Goal: Browse casually

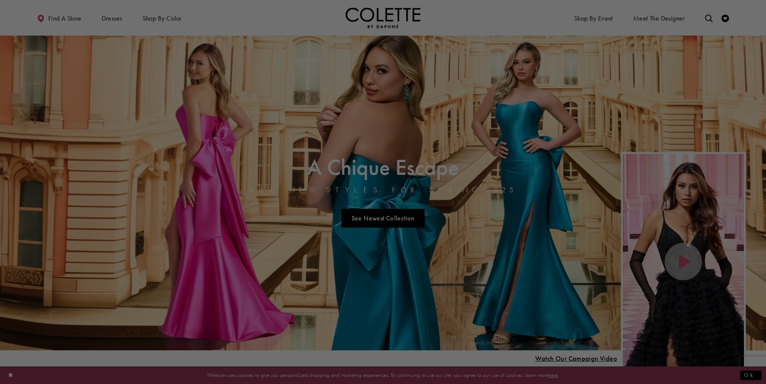
click at [655, 81] on div at bounding box center [386, 193] width 773 height 387
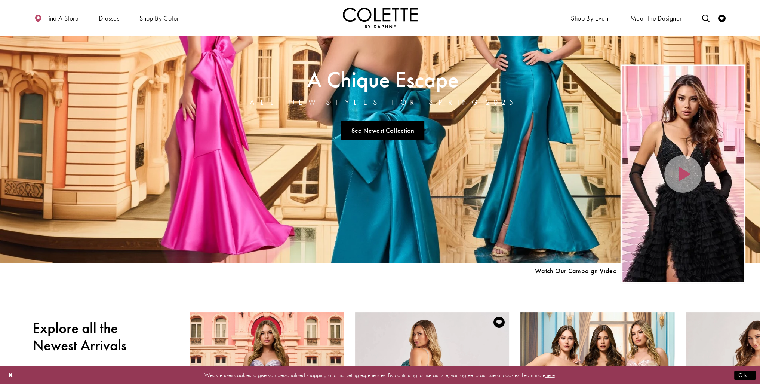
scroll to position [75, 0]
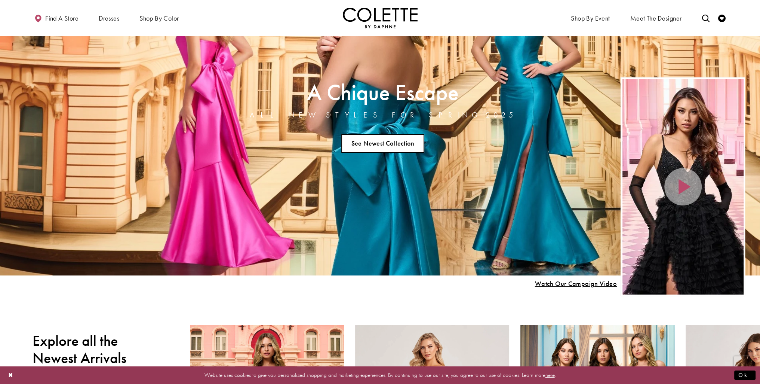
click at [385, 137] on link "See Newest Collection" at bounding box center [382, 143] width 83 height 19
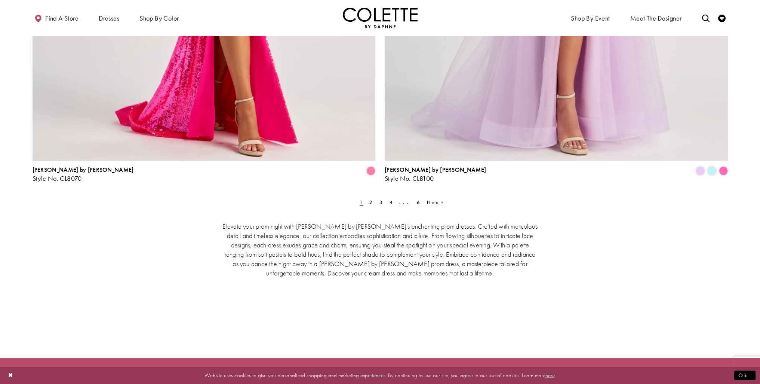
scroll to position [2169, 0]
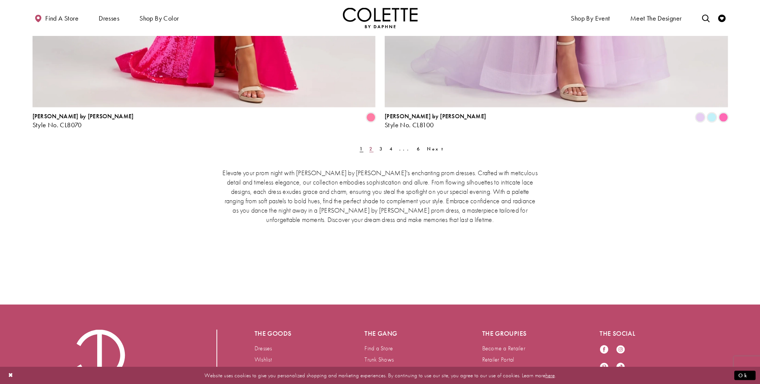
click at [371, 150] on link "2" at bounding box center [371, 148] width 8 height 11
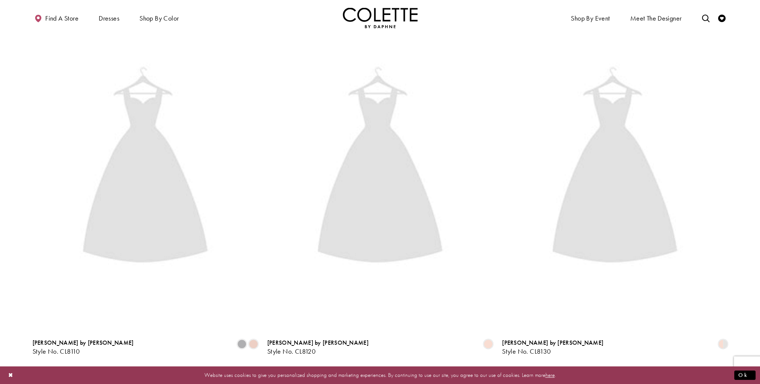
scroll to position [254, 0]
